Goal: Navigation & Orientation: Find specific page/section

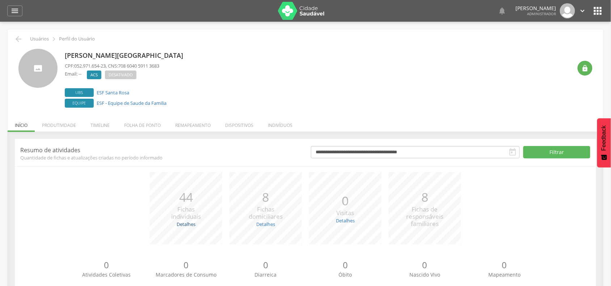
click at [186, 223] on link "Detalhes" at bounding box center [186, 224] width 19 height 7
click at [103, 127] on li "Timeline" at bounding box center [100, 123] width 34 height 17
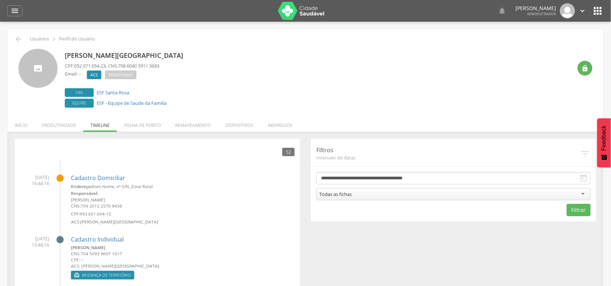
click at [185, 126] on li "Remapeamento" at bounding box center [193, 123] width 50 height 17
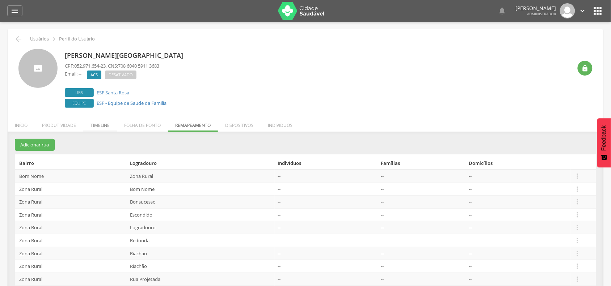
click at [101, 125] on li "Timeline" at bounding box center [100, 123] width 34 height 17
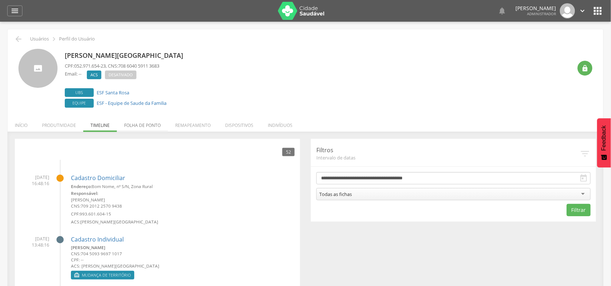
click at [138, 127] on li "Folha de ponto" at bounding box center [142, 123] width 51 height 17
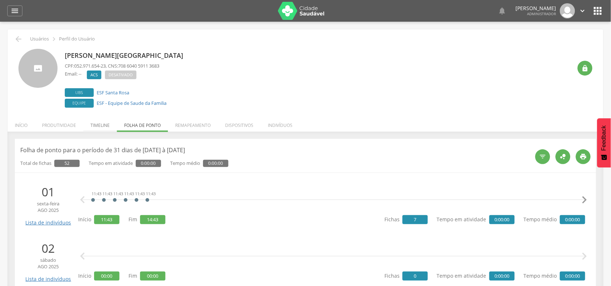
click at [98, 125] on li "Timeline" at bounding box center [100, 123] width 34 height 17
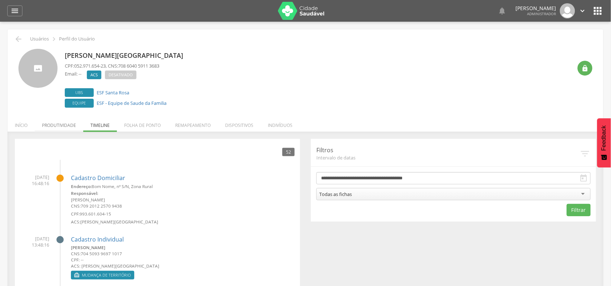
click at [60, 125] on li "Produtividade" at bounding box center [59, 123] width 48 height 17
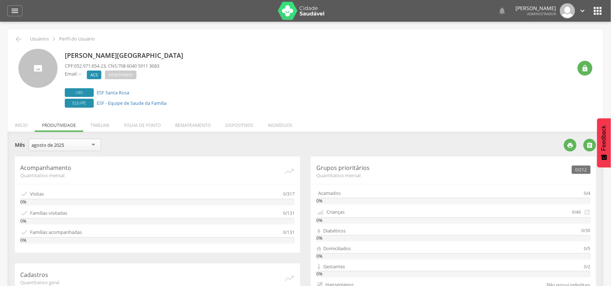
click at [24, 125] on li "Início" at bounding box center [21, 123] width 27 height 17
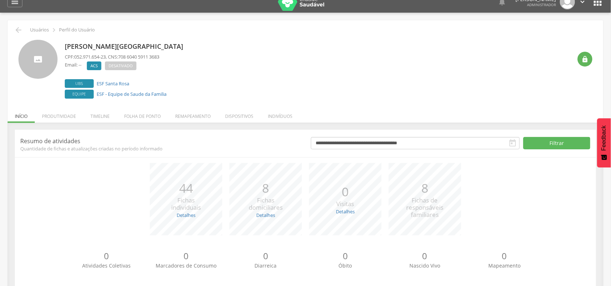
scroll to position [22, 0]
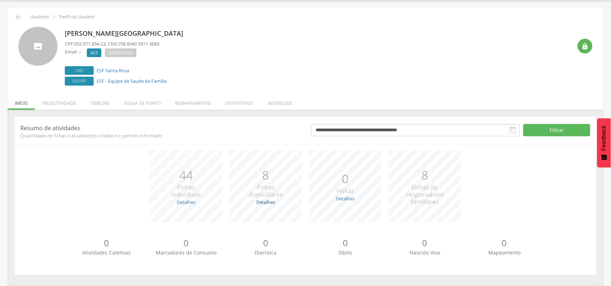
click at [270, 204] on link "Detalhes" at bounding box center [265, 202] width 19 height 7
click at [346, 197] on link "Detalhes" at bounding box center [345, 198] width 19 height 7
click at [66, 99] on li "Produtividade" at bounding box center [59, 101] width 48 height 17
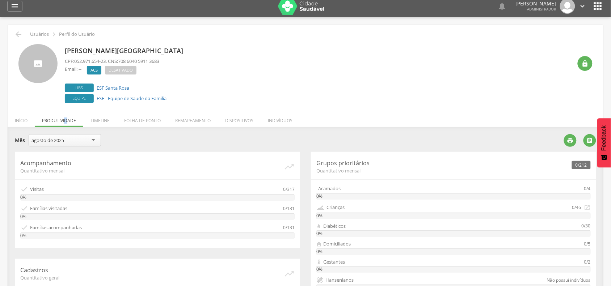
scroll to position [0, 0]
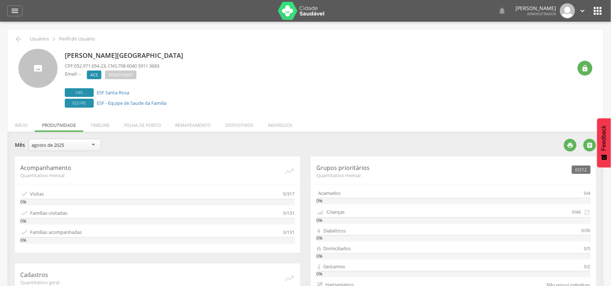
click at [25, 124] on li "Início" at bounding box center [21, 123] width 27 height 17
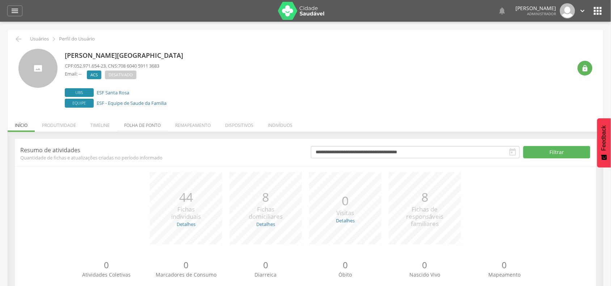
click at [136, 126] on li "Folha de ponto" at bounding box center [142, 123] width 51 height 17
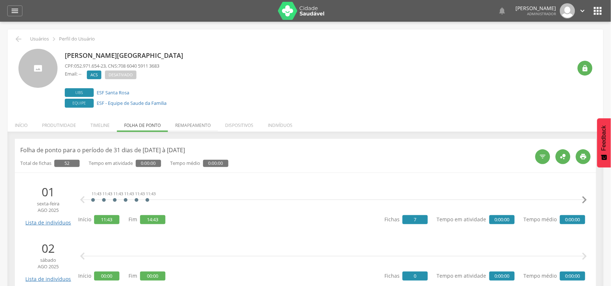
click at [192, 127] on li "Remapeamento" at bounding box center [193, 123] width 50 height 17
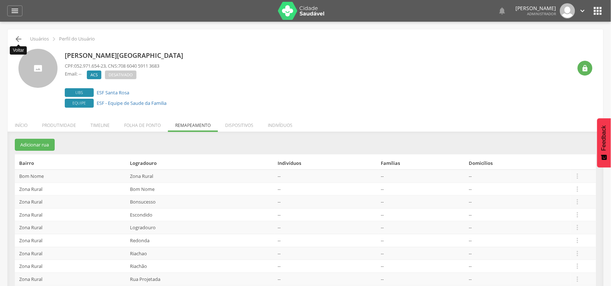
click at [18, 38] on icon "" at bounding box center [18, 39] width 9 height 9
